Goal: Task Accomplishment & Management: Use online tool/utility

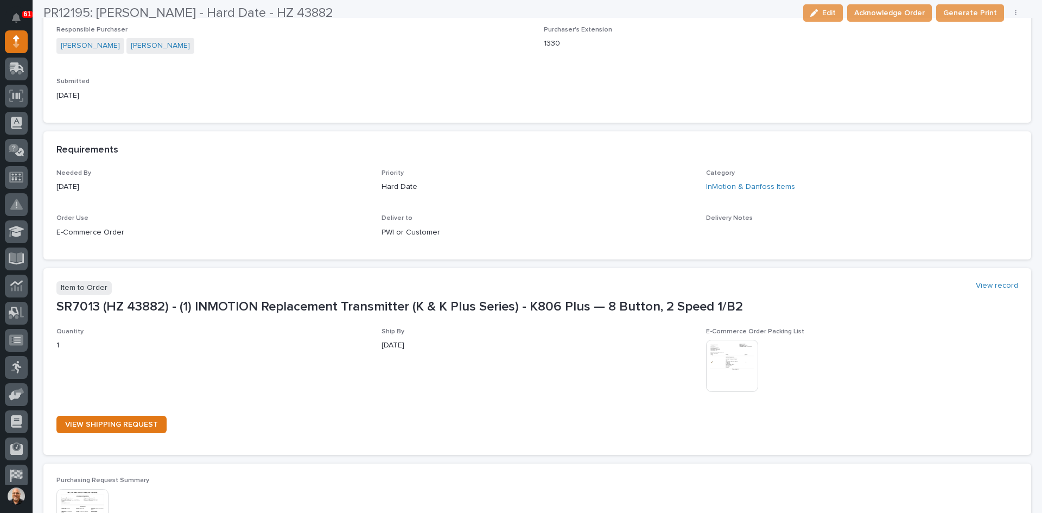
scroll to position [380, 0]
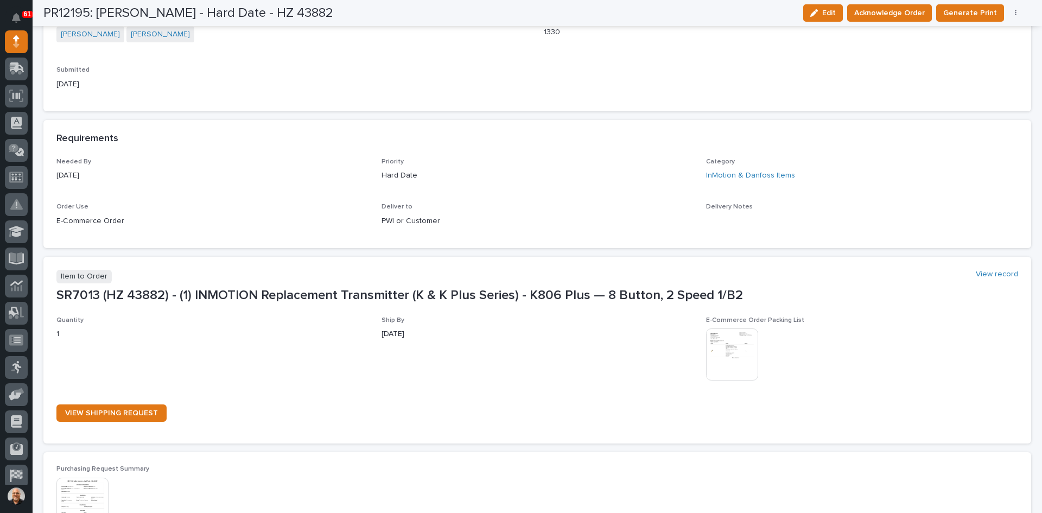
click at [733, 349] on img at bounding box center [732, 354] width 52 height 52
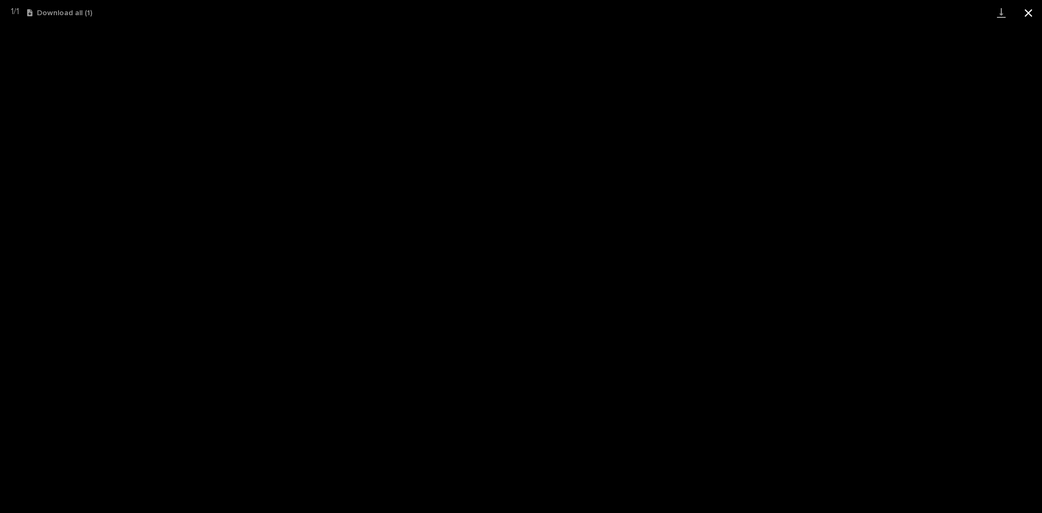
click at [1027, 12] on button "Close gallery" at bounding box center [1027, 12] width 27 height 25
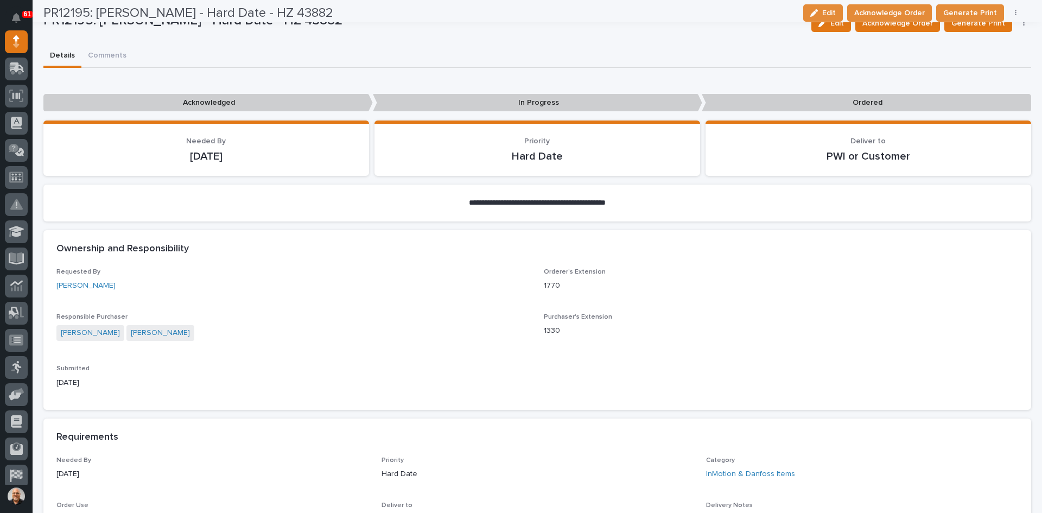
scroll to position [54, 0]
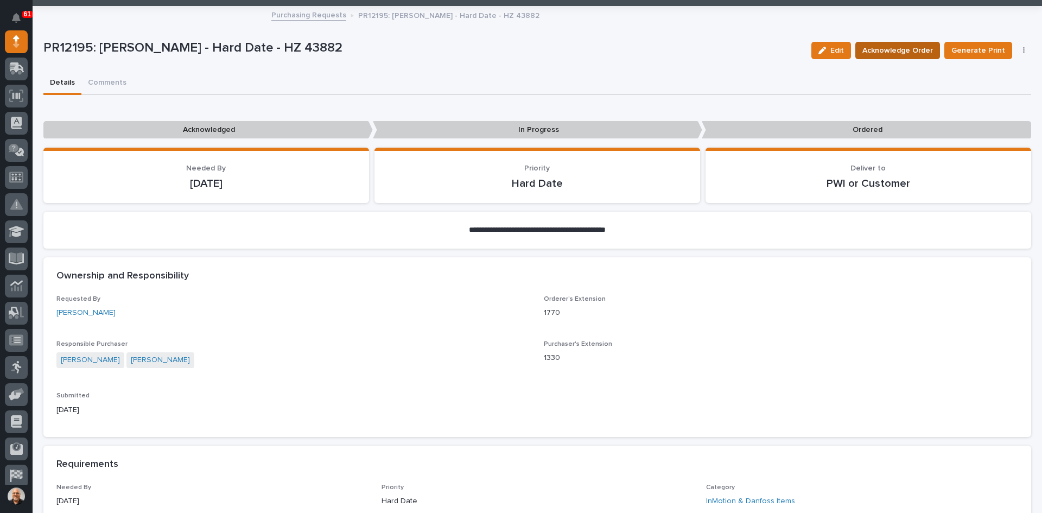
click at [895, 53] on span "Acknowledge Order" at bounding box center [897, 50] width 71 height 13
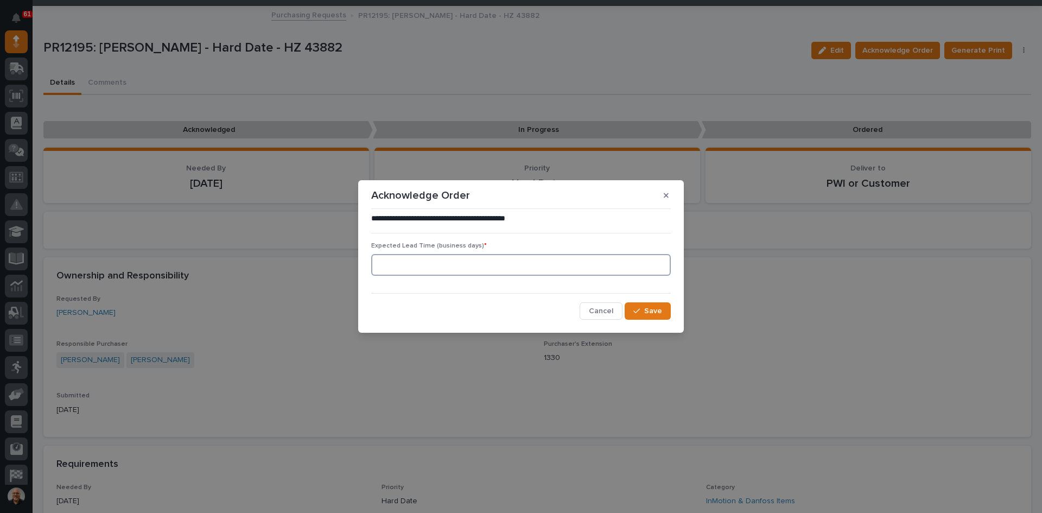
click at [429, 265] on input at bounding box center [520, 265] width 299 height 22
type input "1"
click at [645, 303] on button "Save" at bounding box center [647, 310] width 46 height 17
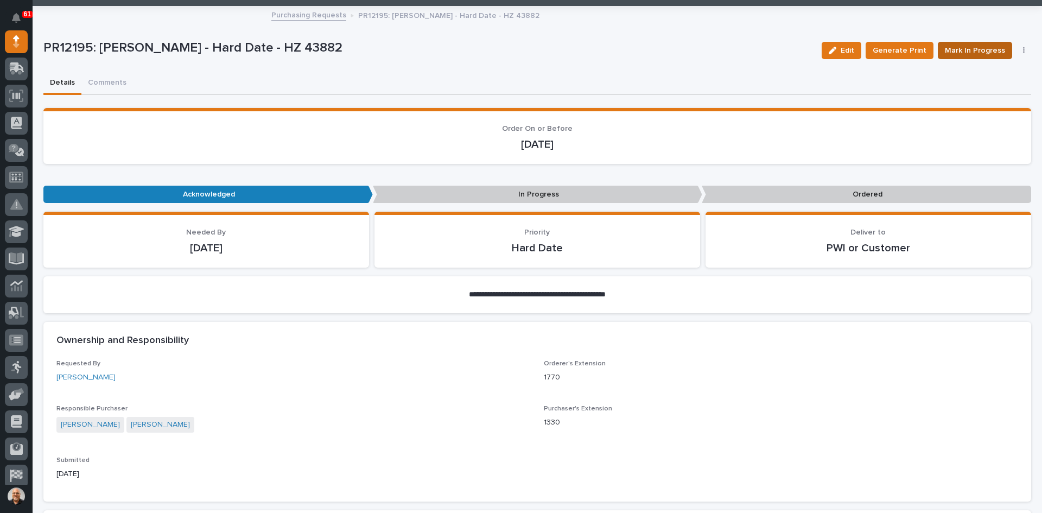
click at [966, 44] on span "Mark In Progress" at bounding box center [974, 50] width 60 height 13
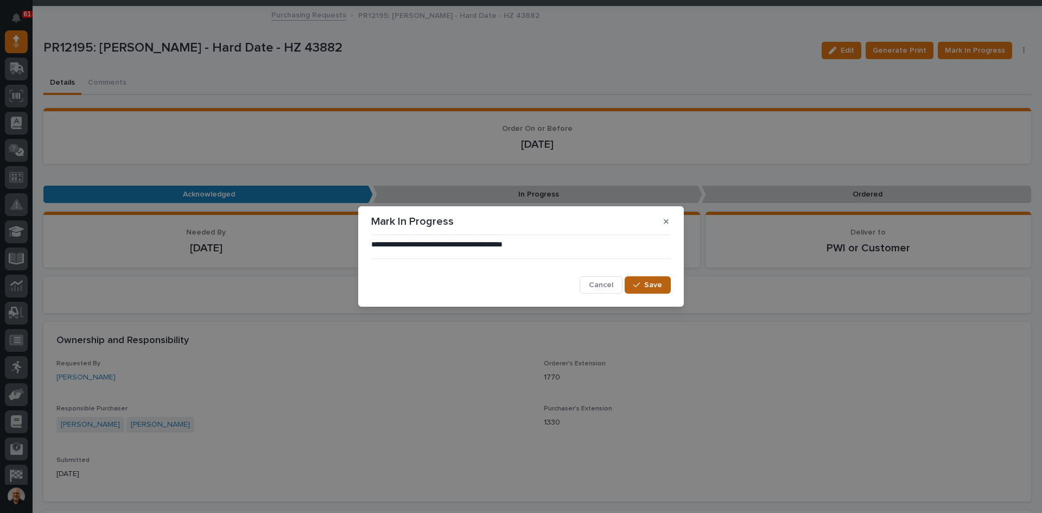
click at [649, 286] on span "Save" at bounding box center [653, 285] width 18 height 10
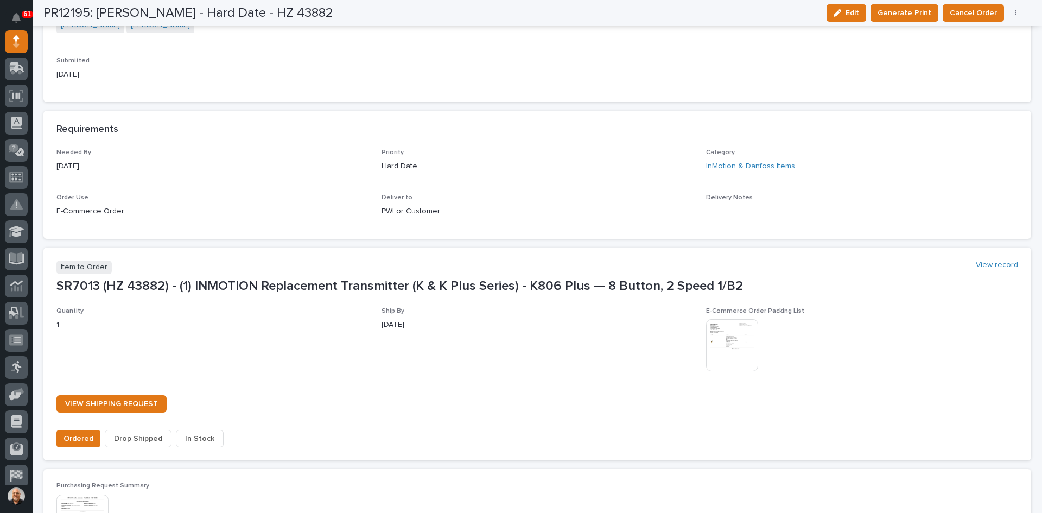
scroll to position [705, 0]
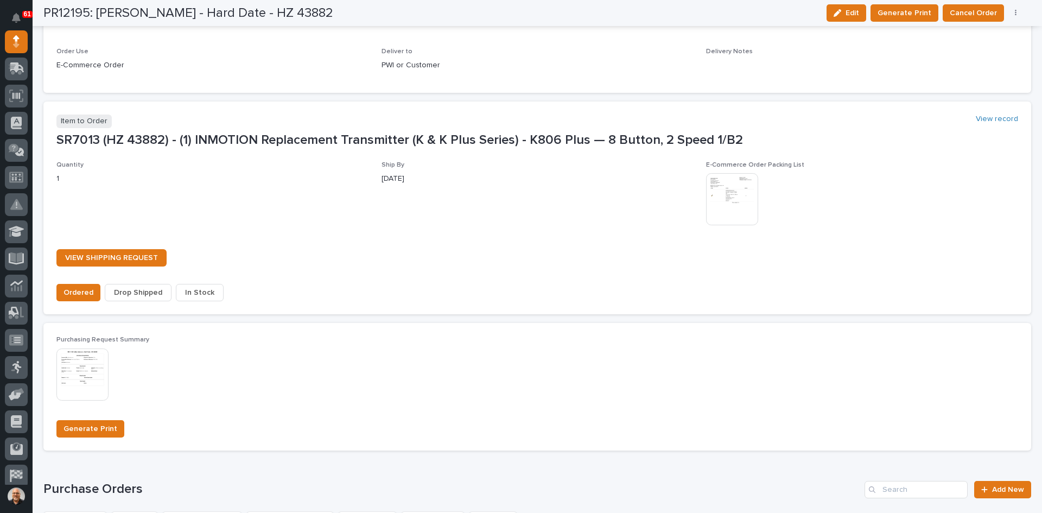
click at [207, 293] on span "In Stock" at bounding box center [199, 292] width 29 height 13
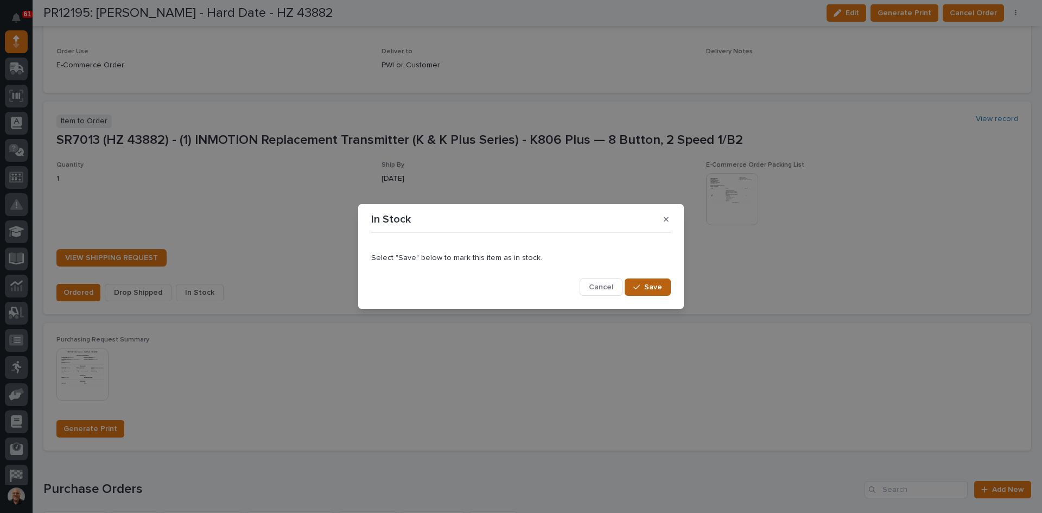
click at [651, 286] on span "Save" at bounding box center [653, 287] width 18 height 10
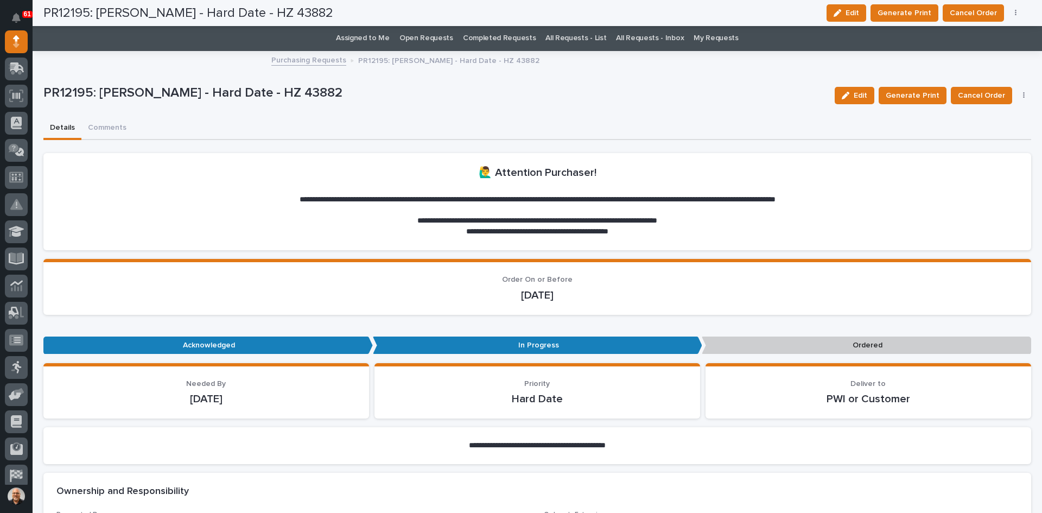
scroll to position [0, 0]
